Goal: Check status: Check status

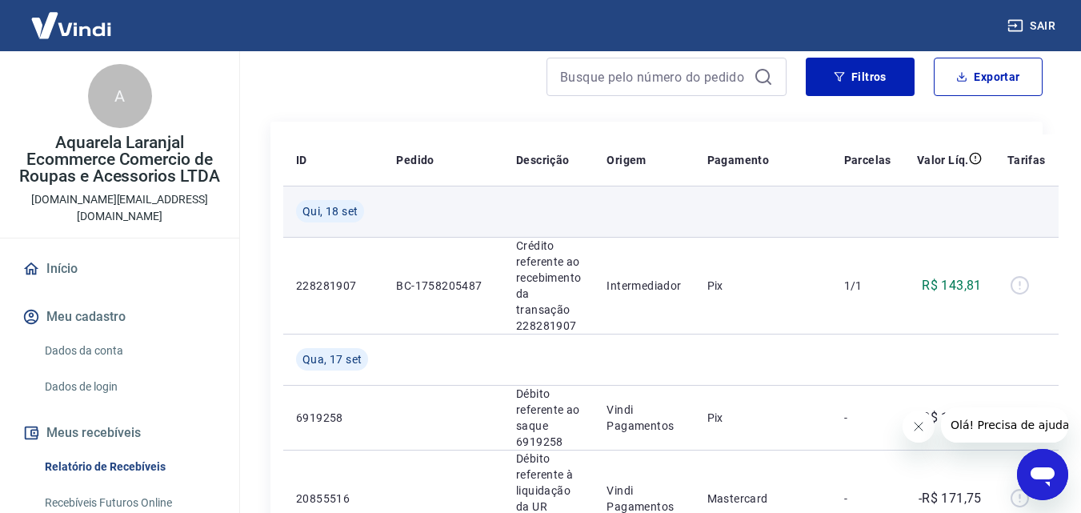
scroll to position [160, 0]
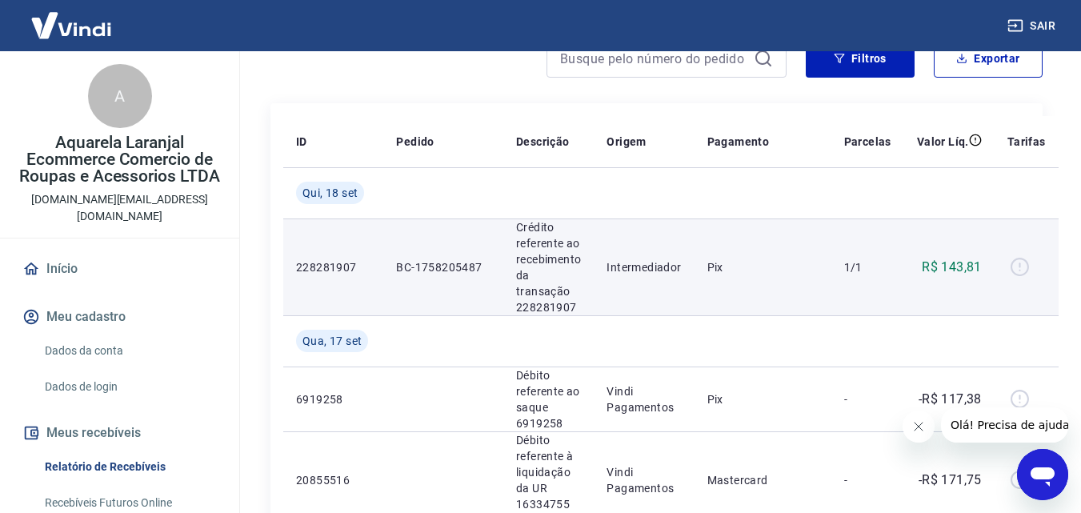
click at [1016, 272] on div at bounding box center [1027, 268] width 38 height 26
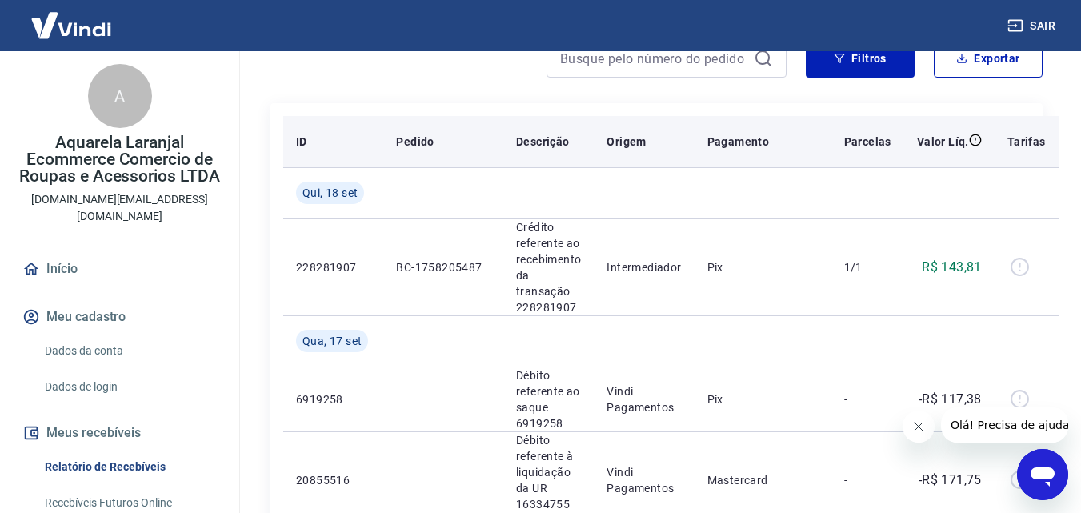
click at [1029, 143] on p "Tarifas" at bounding box center [1027, 142] width 38 height 16
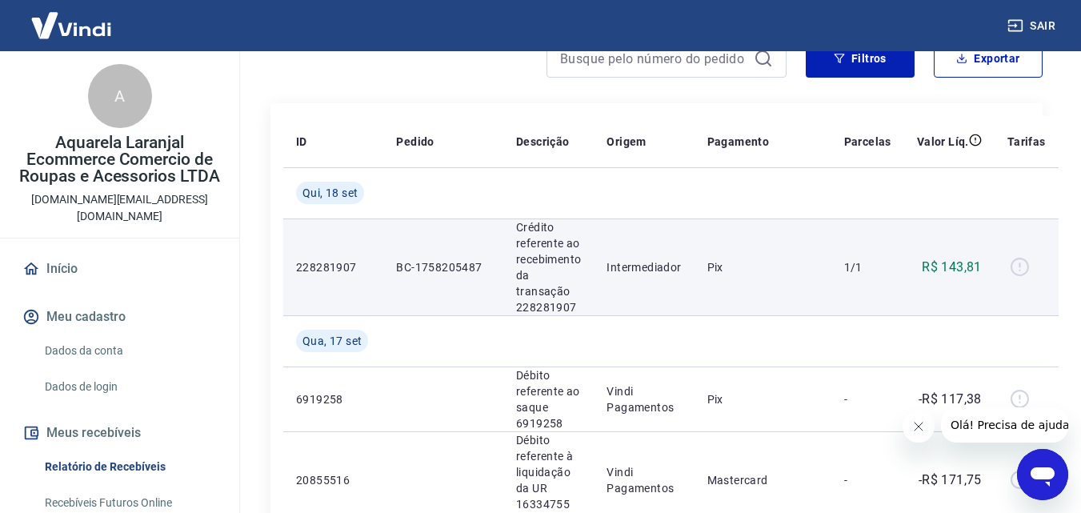
scroll to position [0, 0]
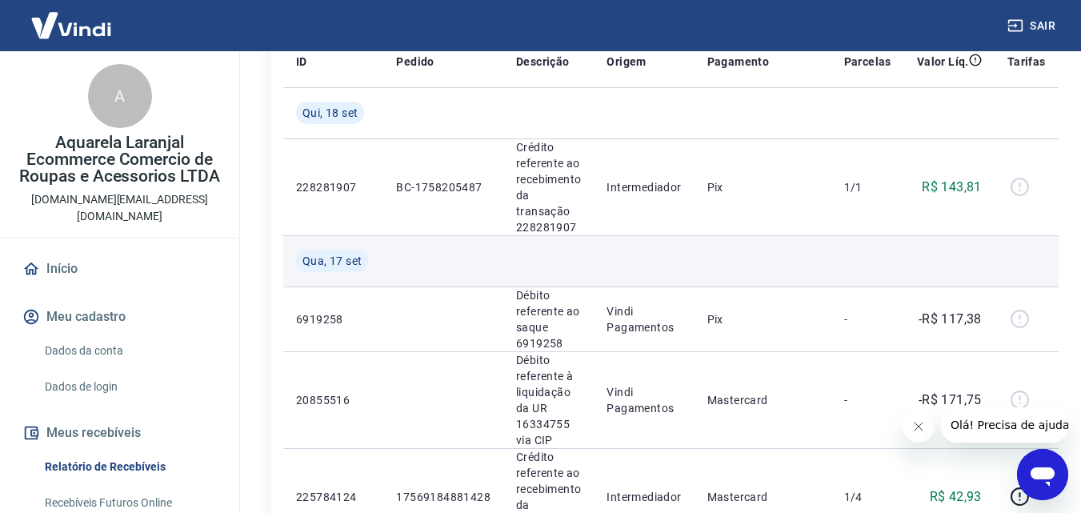
scroll to position [160, 0]
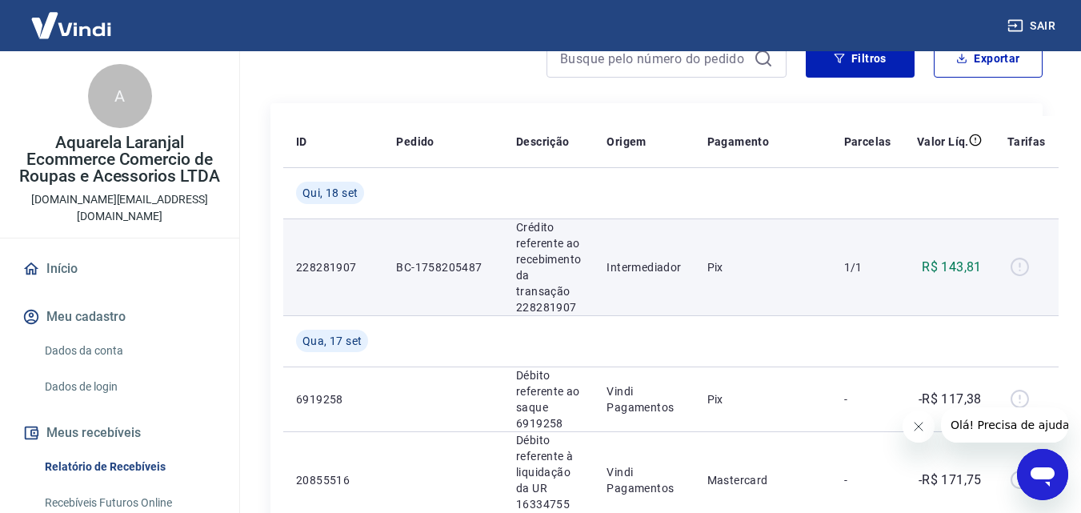
click at [1017, 268] on div at bounding box center [1027, 268] width 38 height 26
click at [709, 279] on td "Pix" at bounding box center [763, 266] width 137 height 97
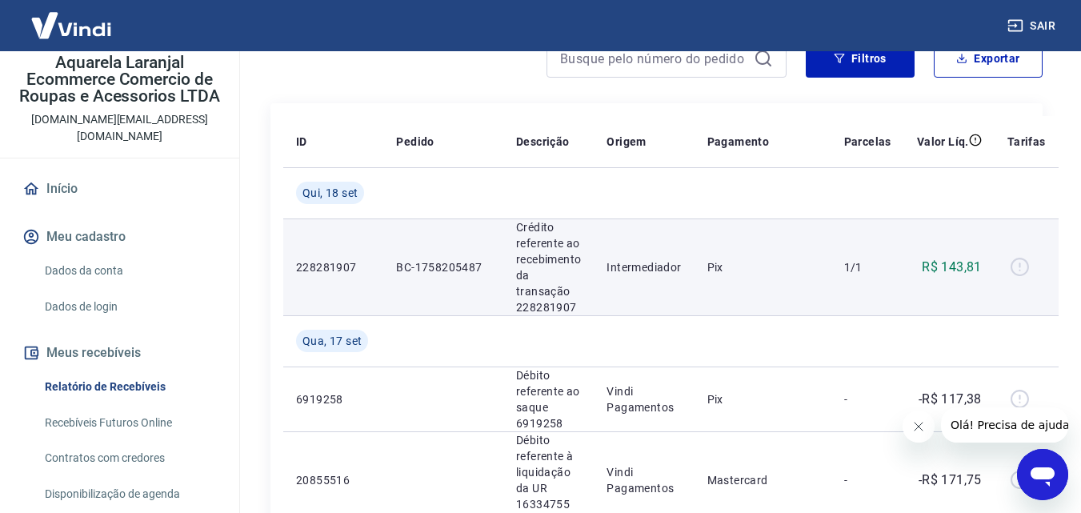
click at [438, 265] on p "BC-1758205487" at bounding box center [443, 267] width 94 height 16
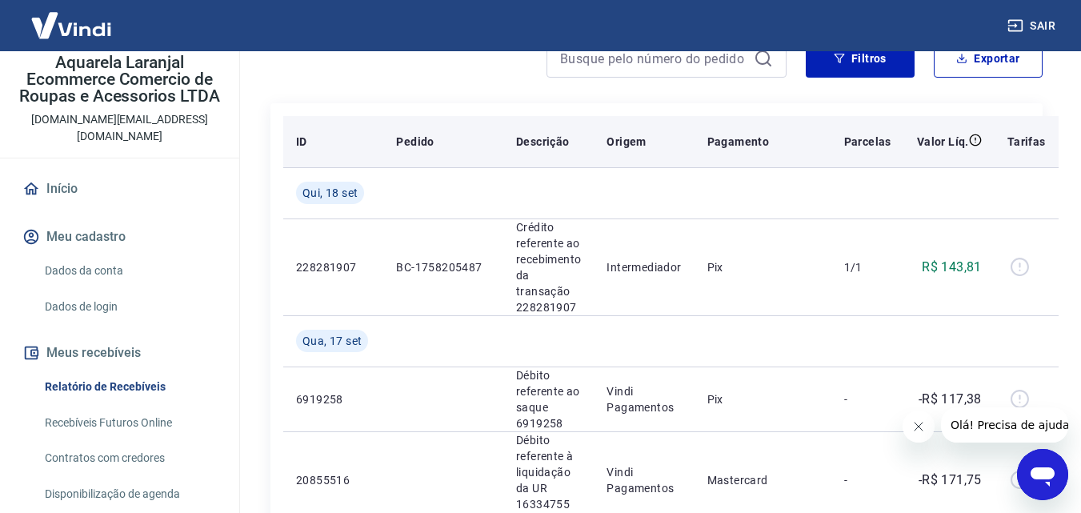
click at [960, 153] on th "Valor Líq." at bounding box center [949, 141] width 90 height 51
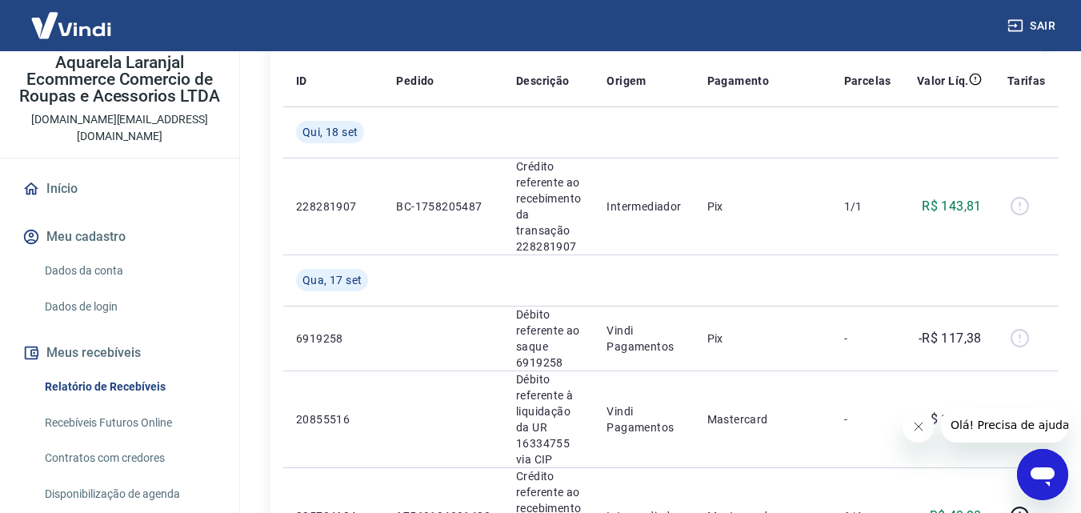
scroll to position [0, 0]
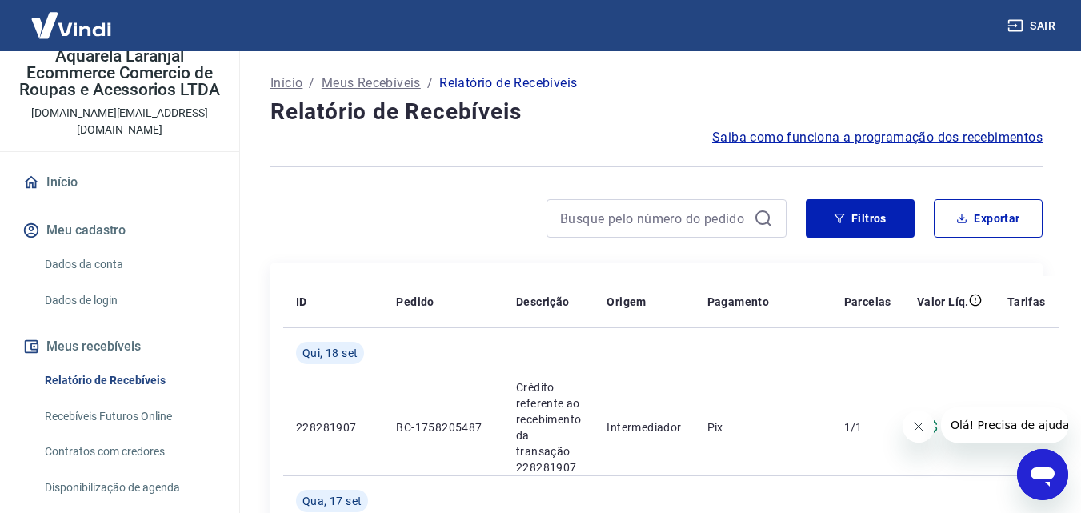
scroll to position [156, 0]
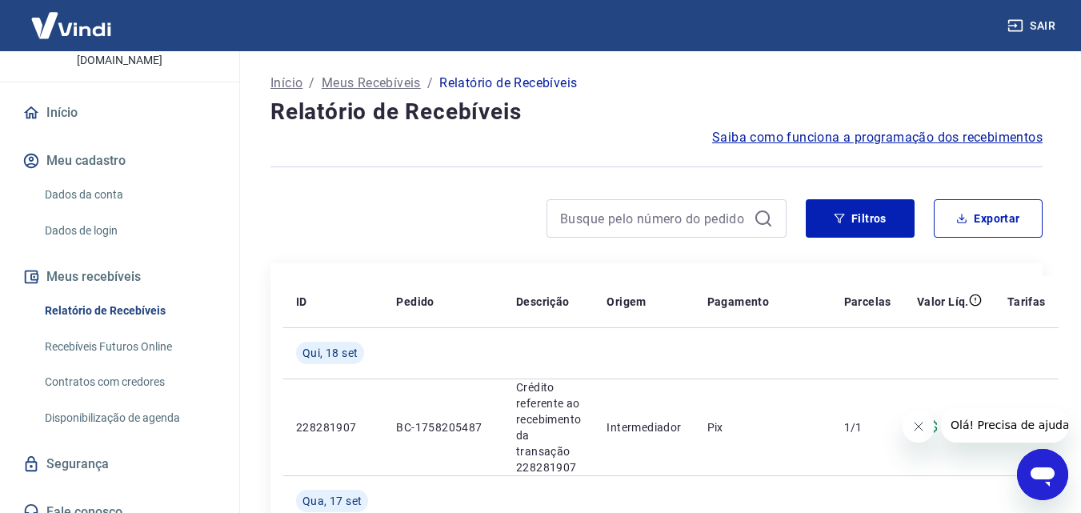
click at [139, 295] on link "Relatório de Recebíveis" at bounding box center [129, 311] width 182 height 33
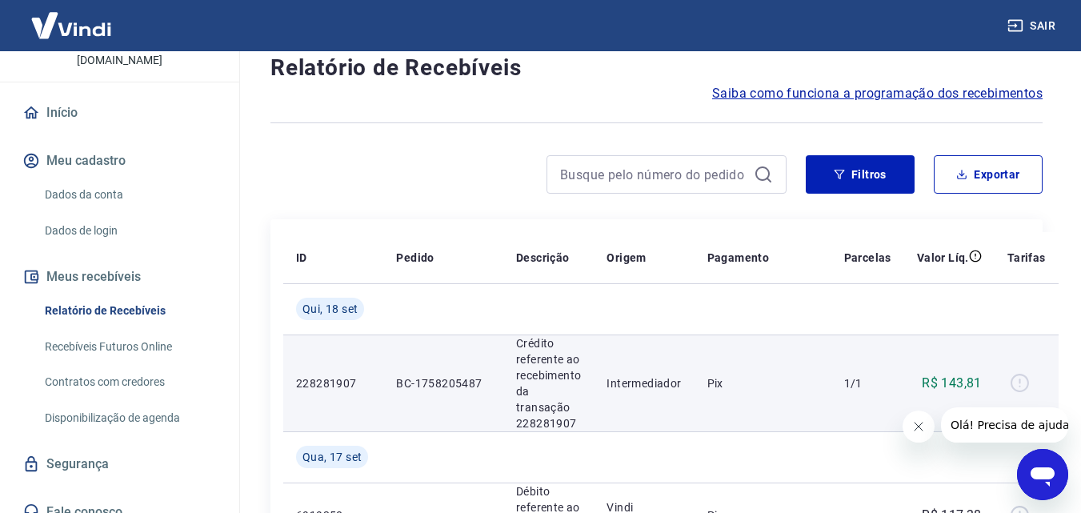
scroll to position [80, 0]
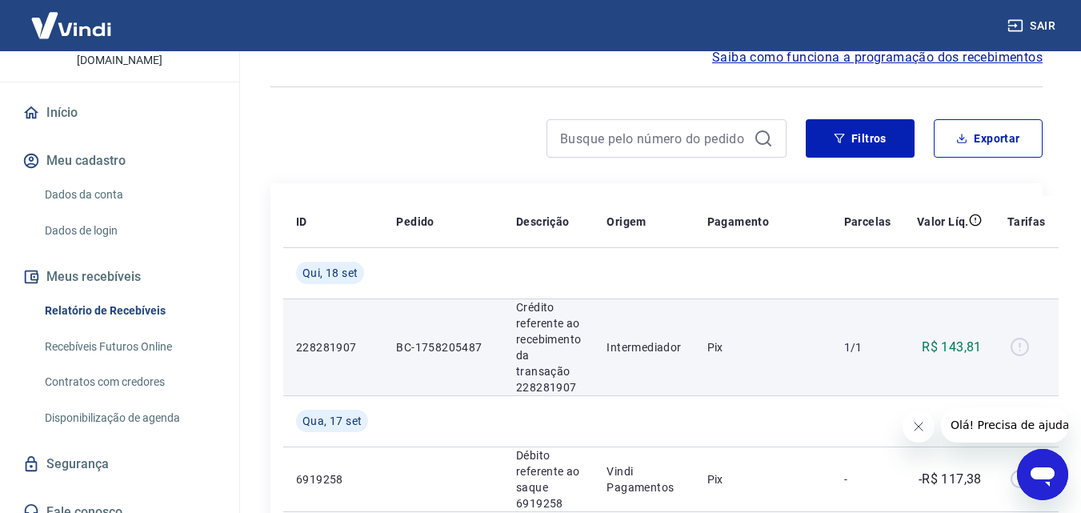
click at [1019, 349] on div at bounding box center [1027, 348] width 38 height 26
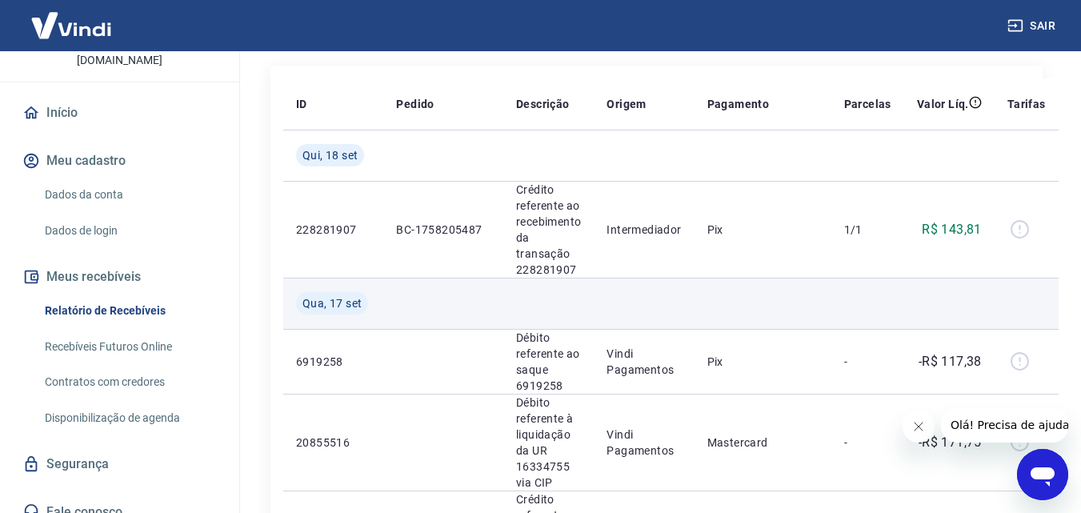
scroll to position [160, 0]
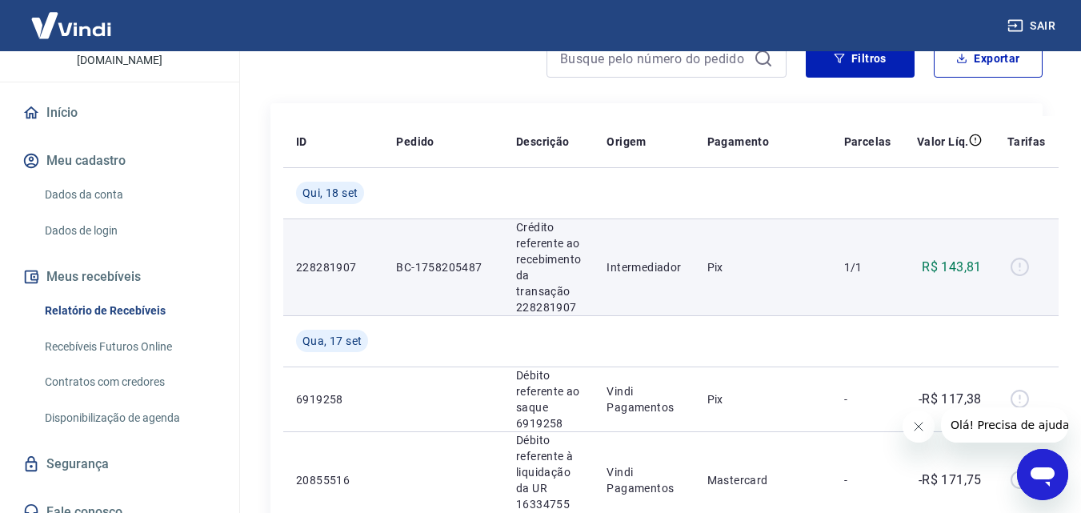
click at [711, 271] on p "Pix" at bounding box center [762, 267] width 111 height 16
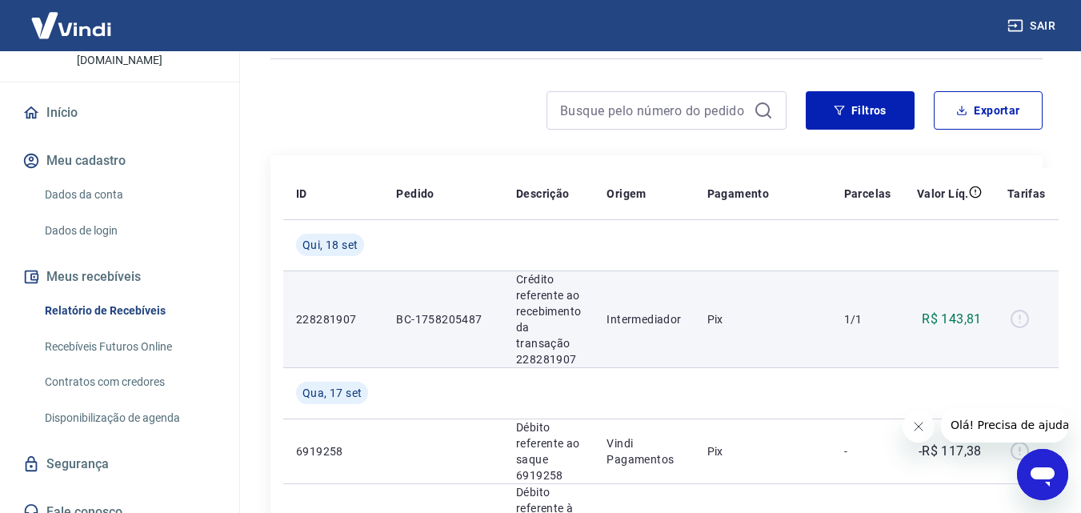
scroll to position [0, 0]
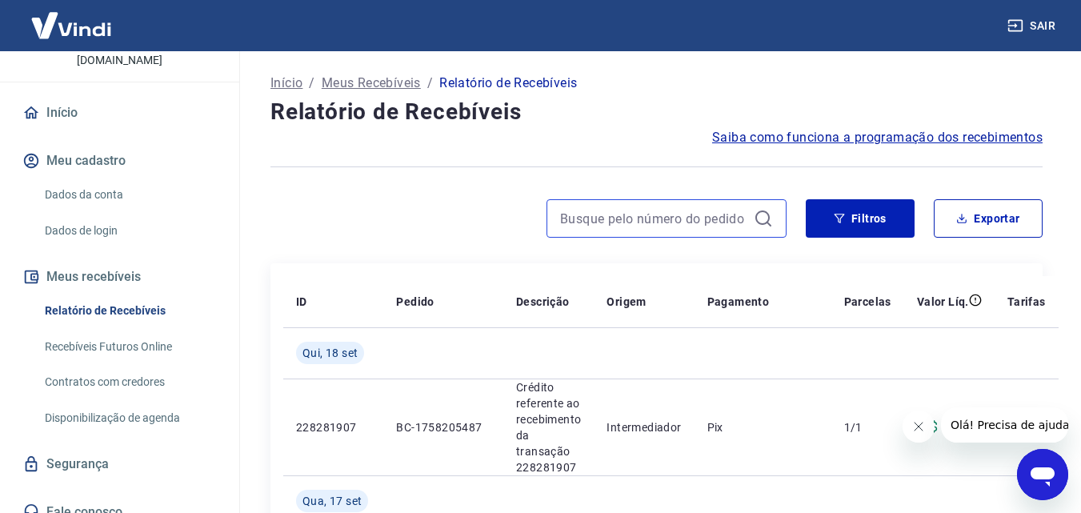
click at [690, 230] on input at bounding box center [653, 218] width 187 height 24
paste input "228281907"
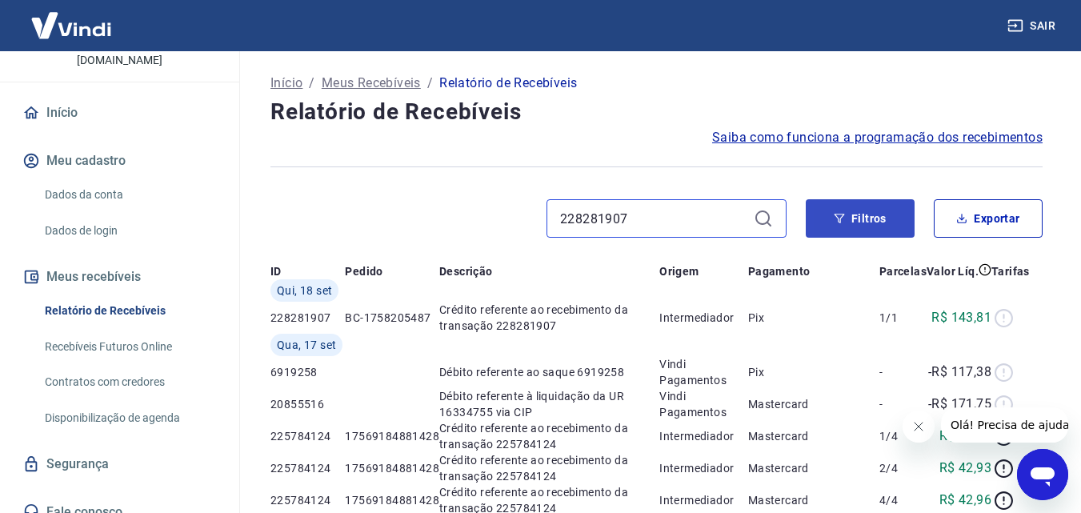
type input "228281907"
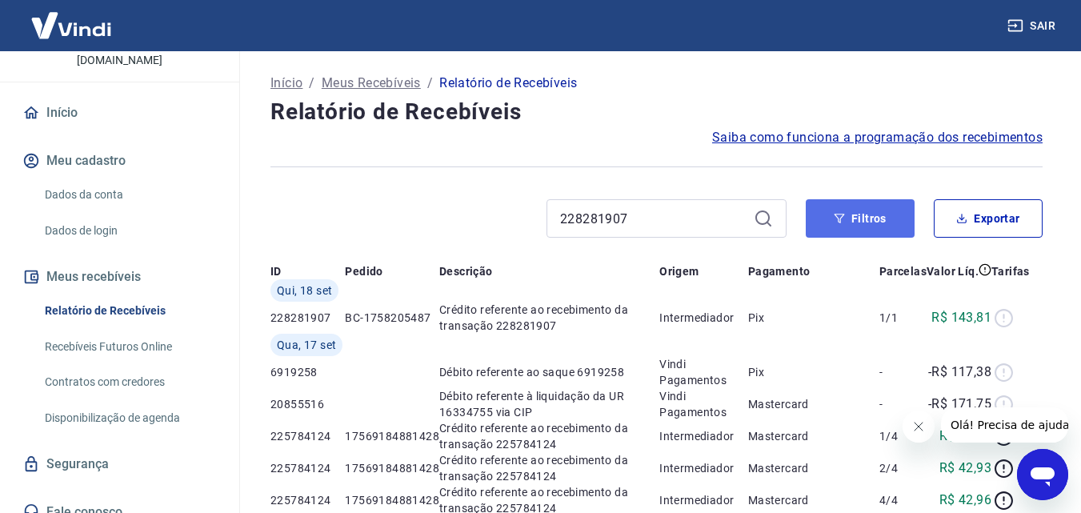
click at [851, 220] on button "Filtros" at bounding box center [860, 218] width 109 height 38
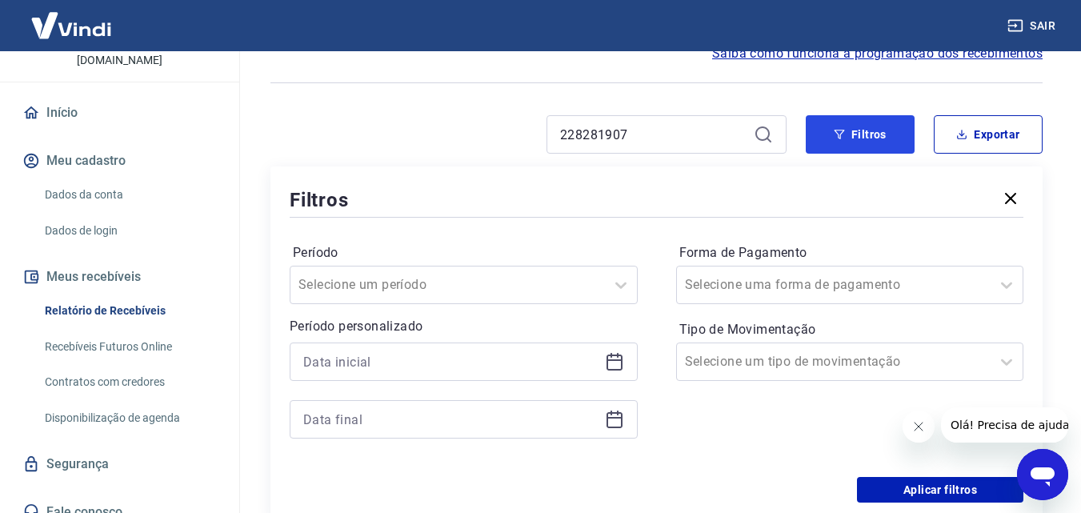
scroll to position [160, 0]
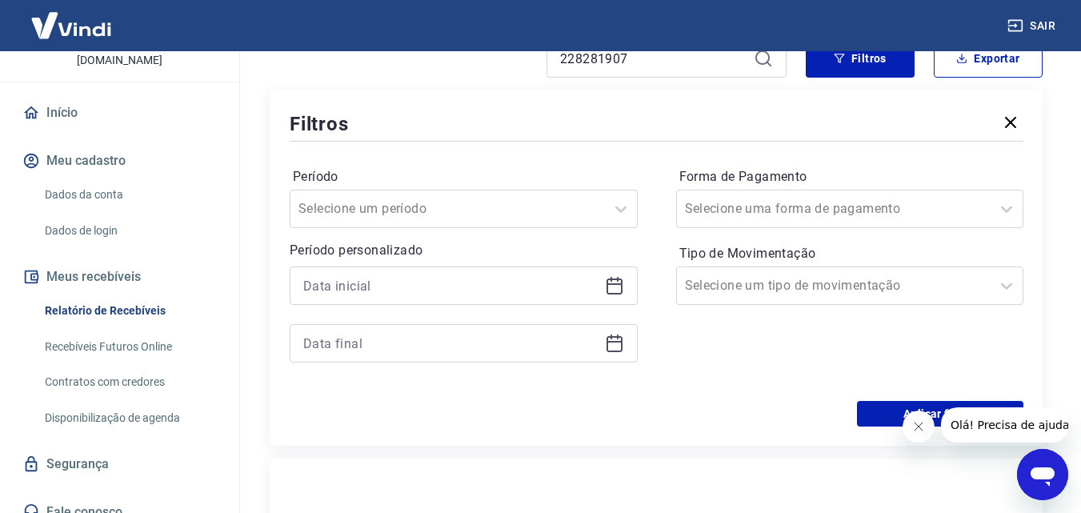
click at [102, 178] on link "Dados da conta" at bounding box center [129, 194] width 182 height 33
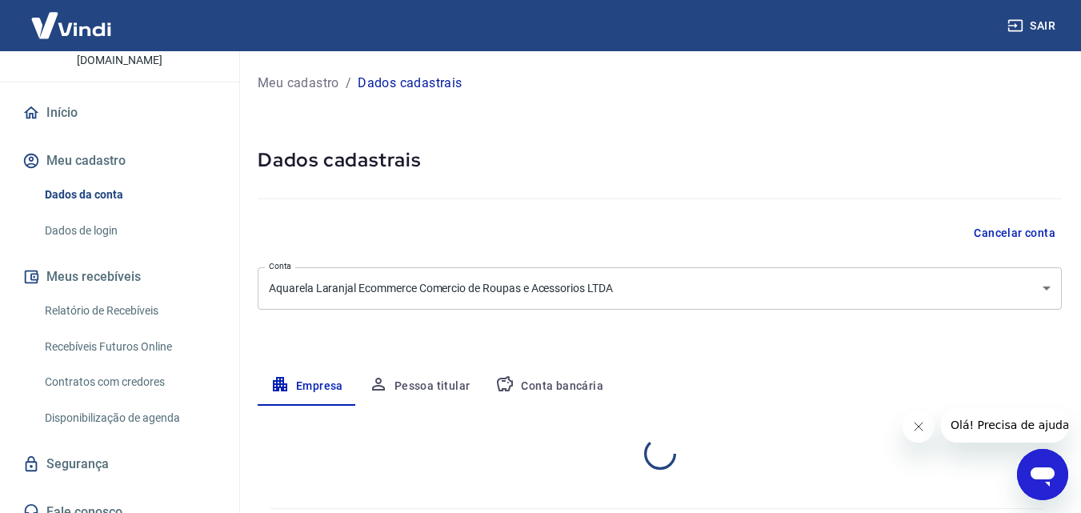
select select "MG"
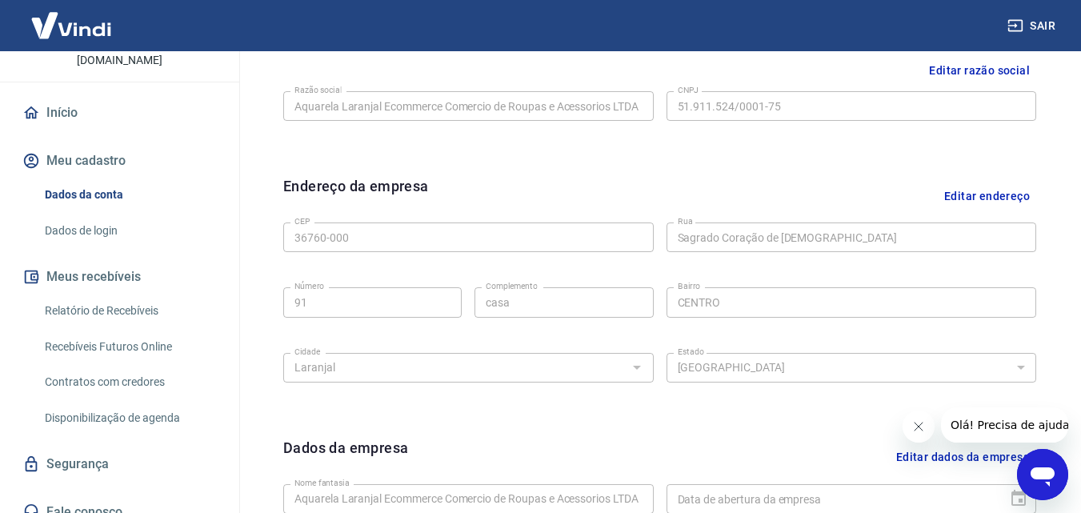
scroll to position [560, 0]
